Goal: Obtain resource: Obtain resource

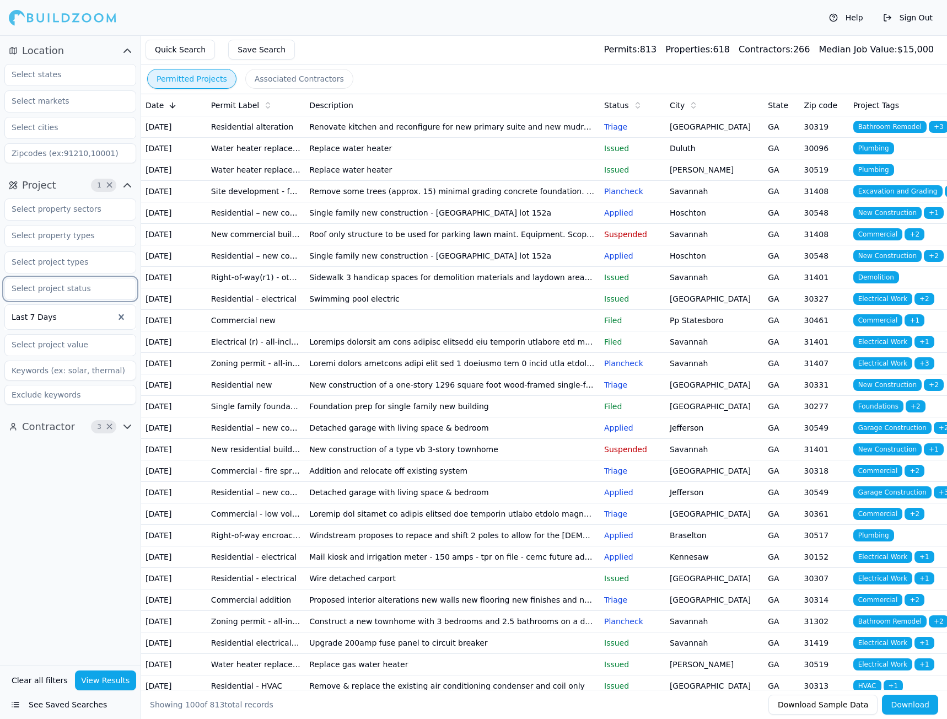
click at [73, 292] on input "text" at bounding box center [63, 288] width 117 height 20
click at [27, 437] on div "Issued" at bounding box center [70, 437] width 126 height 18
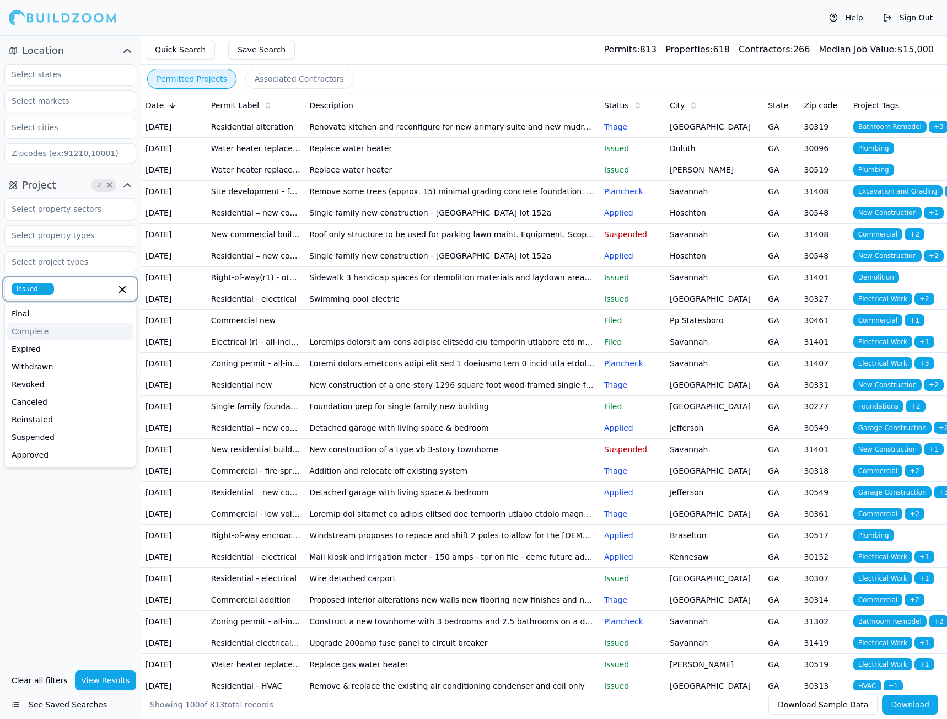
click at [30, 333] on div "Complete" at bounding box center [70, 331] width 126 height 18
click at [25, 316] on div "Final" at bounding box center [70, 314] width 126 height 18
click at [49, 397] on div "Reinstated" at bounding box center [70, 399] width 126 height 18
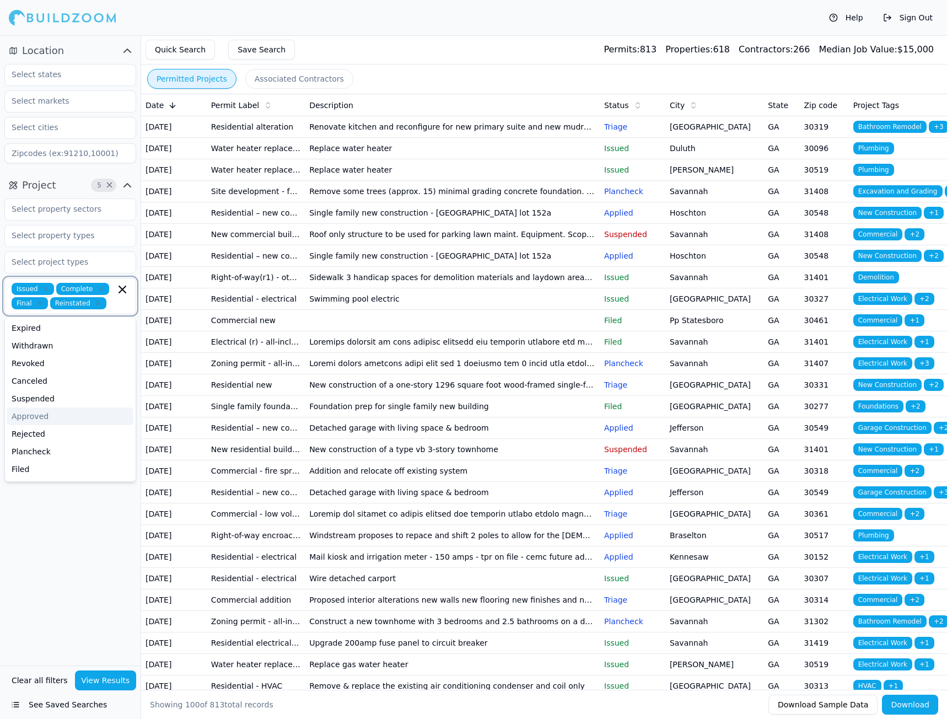
click at [50, 417] on div "Approved" at bounding box center [70, 416] width 126 height 18
click at [47, 471] on div "Filed" at bounding box center [70, 466] width 126 height 18
click at [45, 482] on div "Applied" at bounding box center [70, 484] width 126 height 18
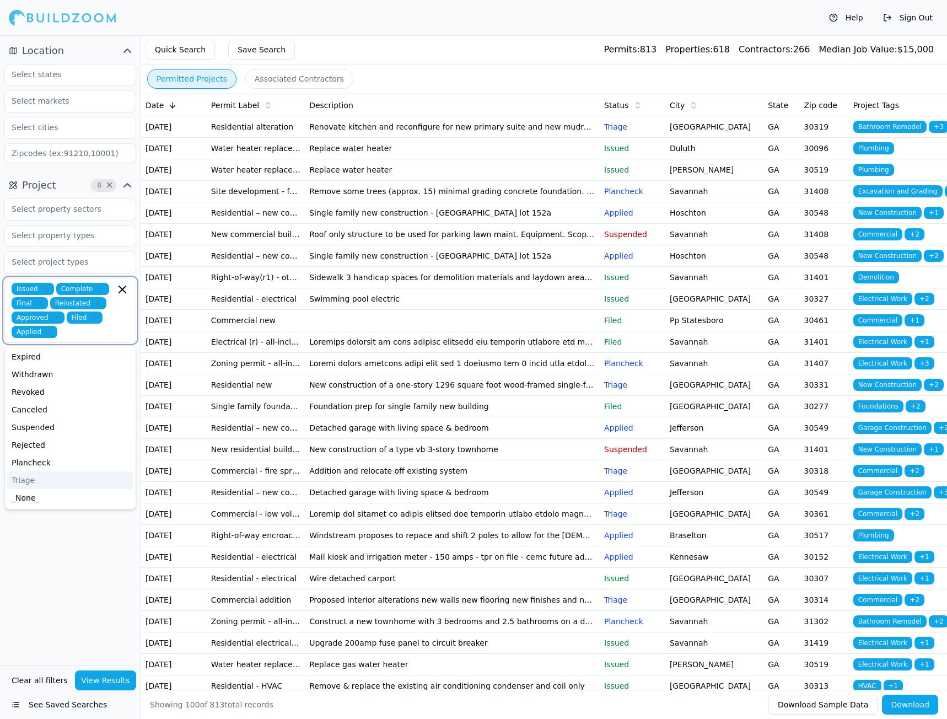
click at [37, 477] on div "Triage" at bounding box center [70, 480] width 126 height 18
click at [74, 547] on div "Location Project 9 × Issued Complete Final Reinstated Approved Filed Applied Tr…" at bounding box center [70, 350] width 141 height 630
click at [118, 680] on button "View Results" at bounding box center [106, 680] width 62 height 20
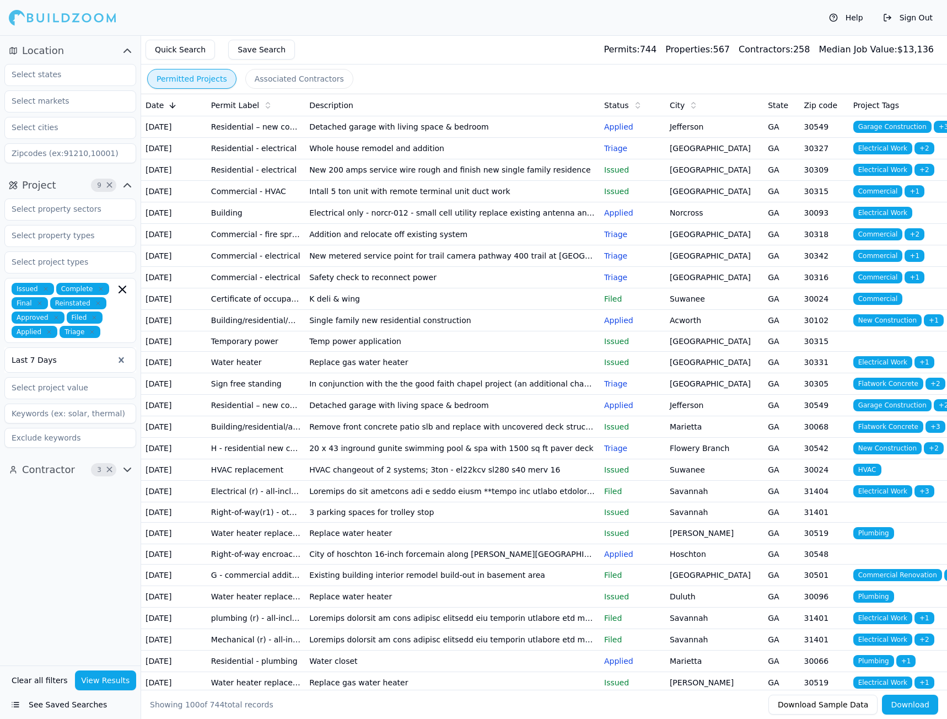
click at [255, 45] on button "Save Search" at bounding box center [261, 50] width 67 height 20
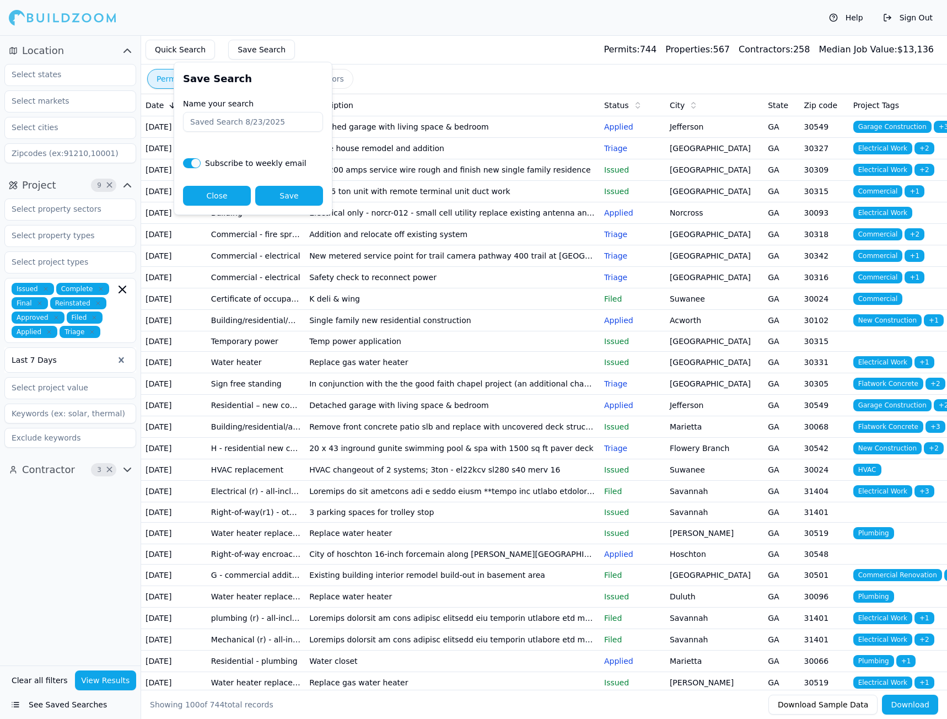
click at [241, 122] on input "Name your search" at bounding box center [253, 122] width 140 height 20
type input "Last Week - Clean"
click at [276, 198] on button "Save" at bounding box center [289, 196] width 68 height 20
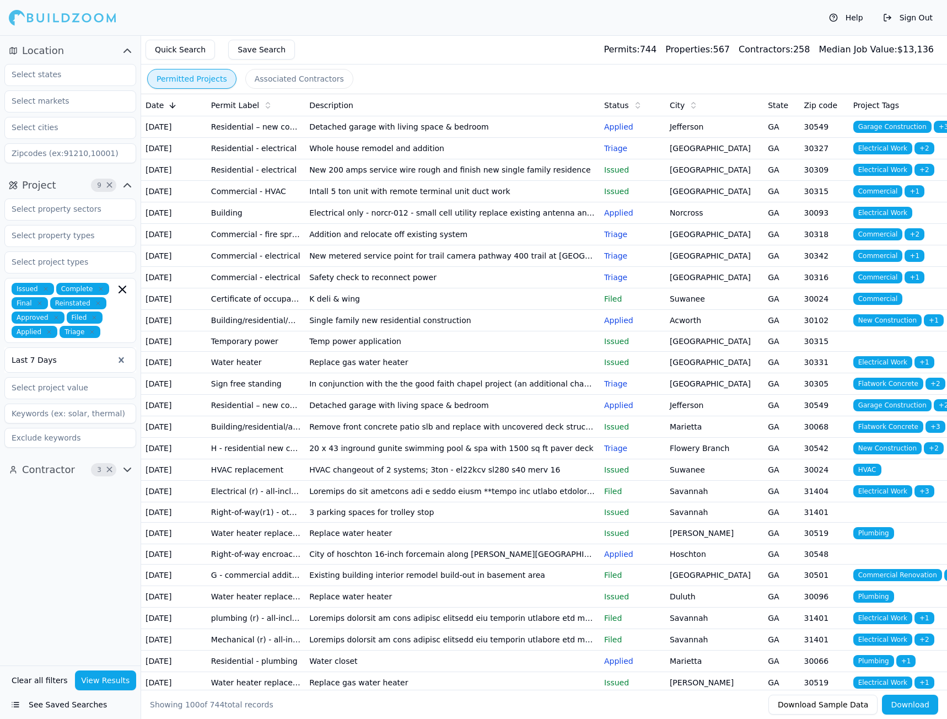
click at [911, 705] on button "Download" at bounding box center [910, 705] width 56 height 20
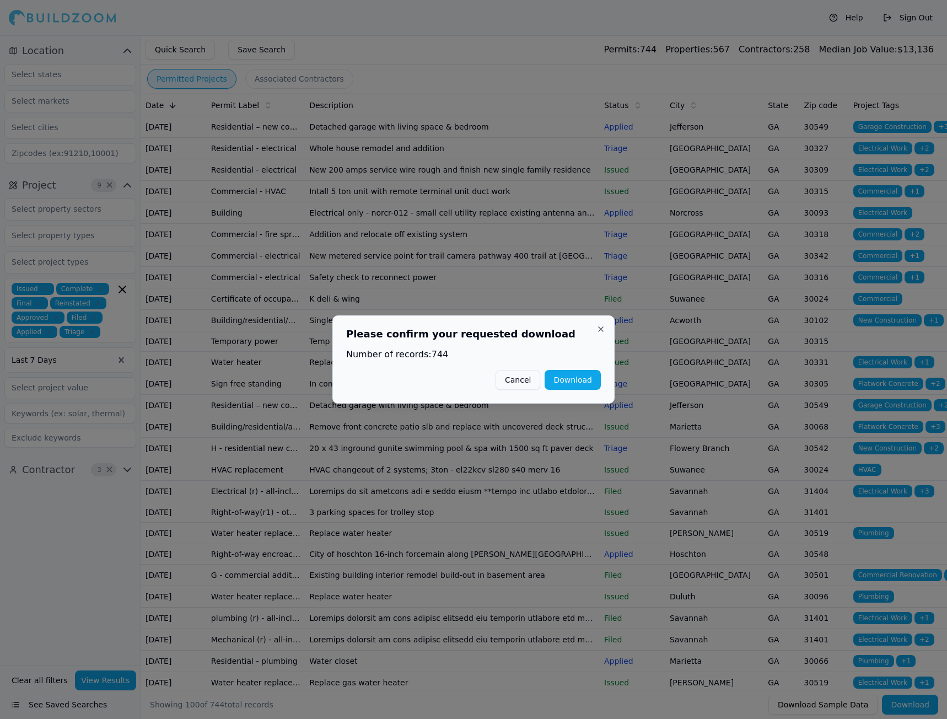
click at [573, 383] on button "Download" at bounding box center [573, 380] width 56 height 20
